Goal: Task Accomplishment & Management: Complete application form

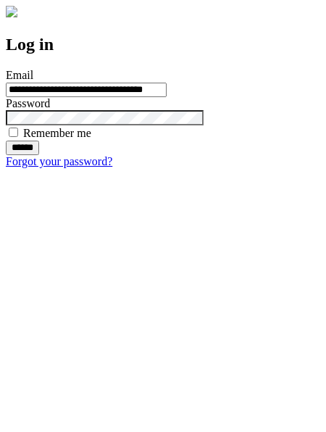
type input "**********"
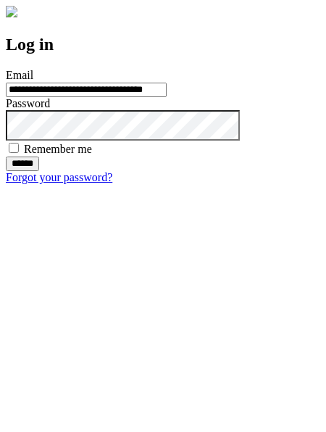
click at [39, 171] on input "******" at bounding box center [22, 164] width 33 height 15
